Goal: Information Seeking & Learning: Learn about a topic

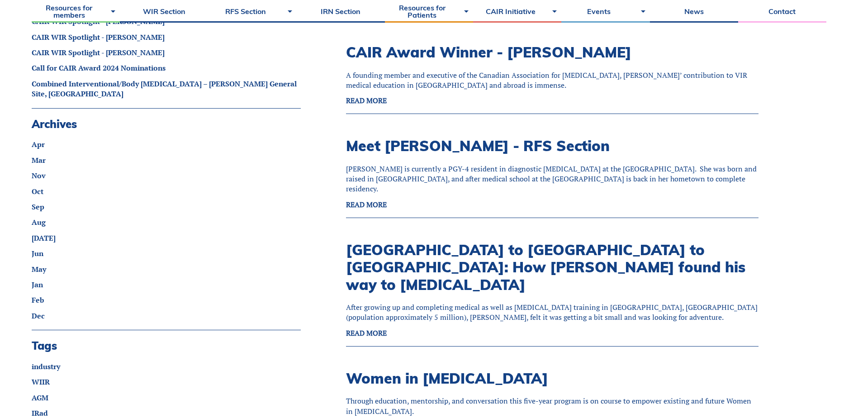
scroll to position [362, 0]
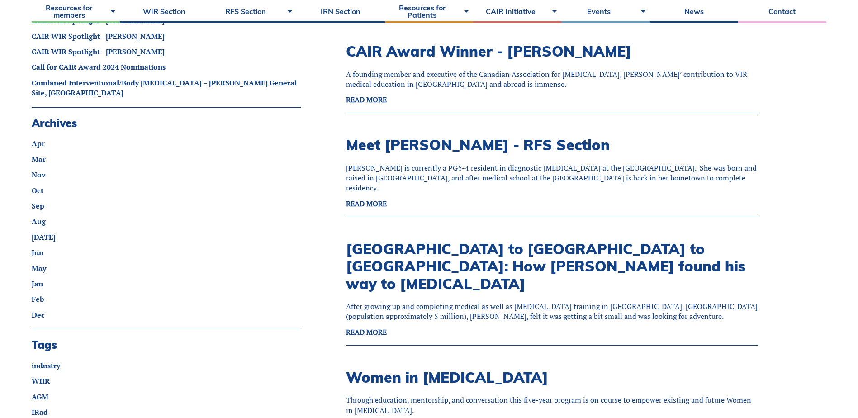
click at [374, 327] on strong "READ MORE" at bounding box center [366, 332] width 41 height 10
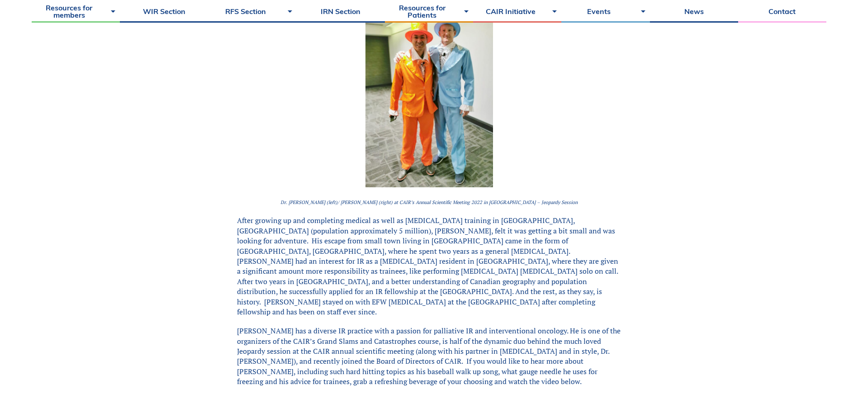
scroll to position [317, 0]
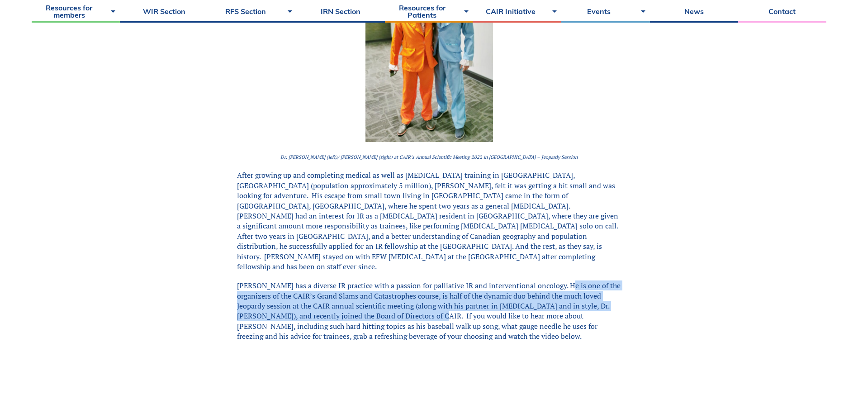
drag, startPoint x: 560, startPoint y: 273, endPoint x: 427, endPoint y: 305, distance: 137.4
click at [427, 305] on p "[PERSON_NAME] has a diverse IR practice with a passion for palliative IR and in…" at bounding box center [429, 310] width 385 height 61
copy p ". He is one of the organizers of the CAIR’s Grand Slams and Catastrophes course…"
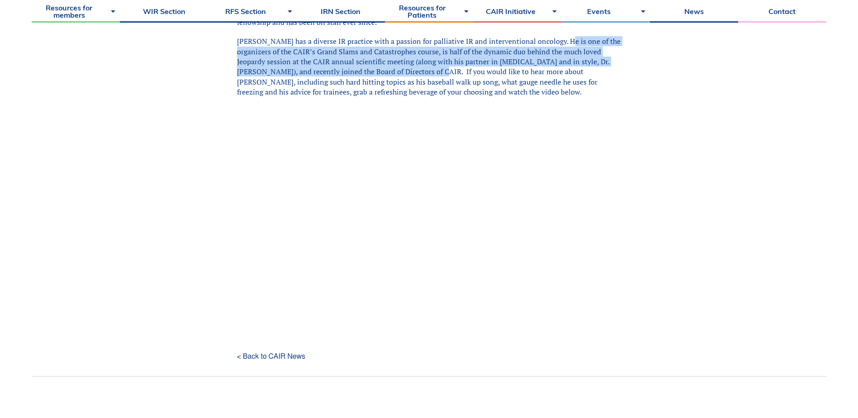
scroll to position [588, 0]
